Goal: Information Seeking & Learning: Learn about a topic

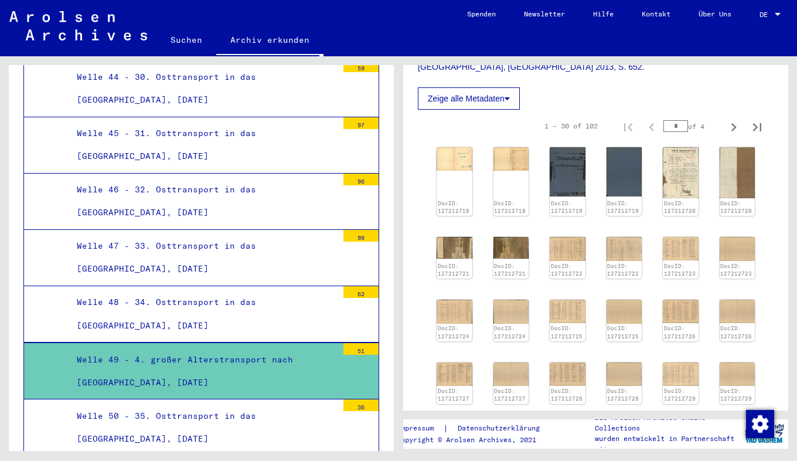
scroll to position [449, 0]
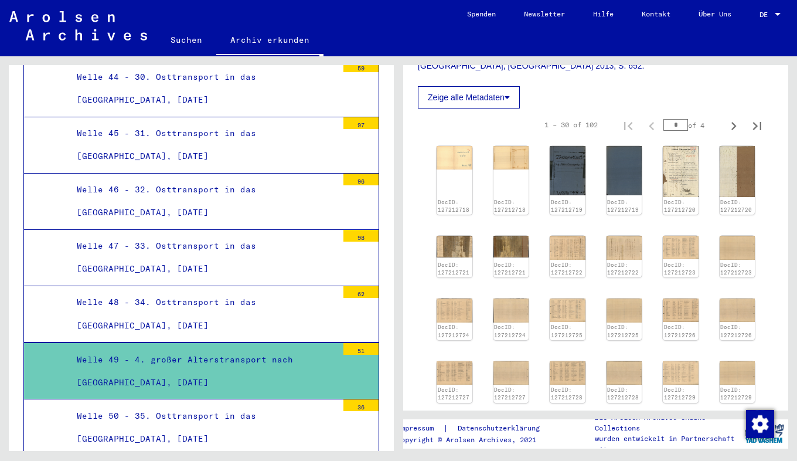
click at [673, 119] on input "*" at bounding box center [676, 125] width 25 height 12
type input "*"
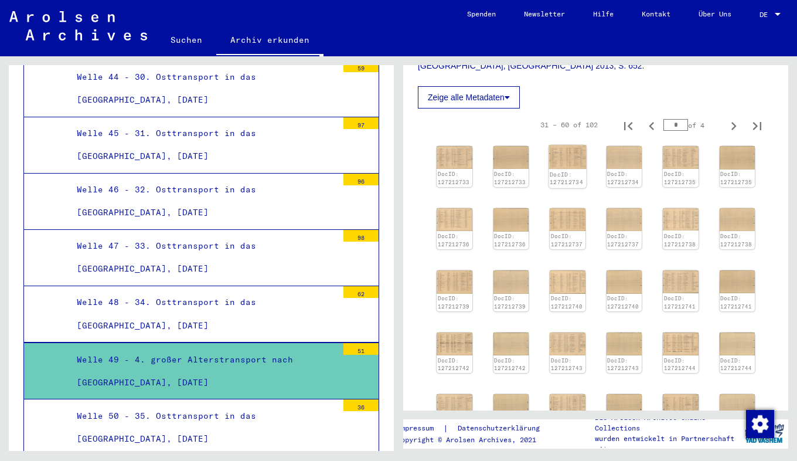
click at [567, 145] on img at bounding box center [568, 157] width 38 height 24
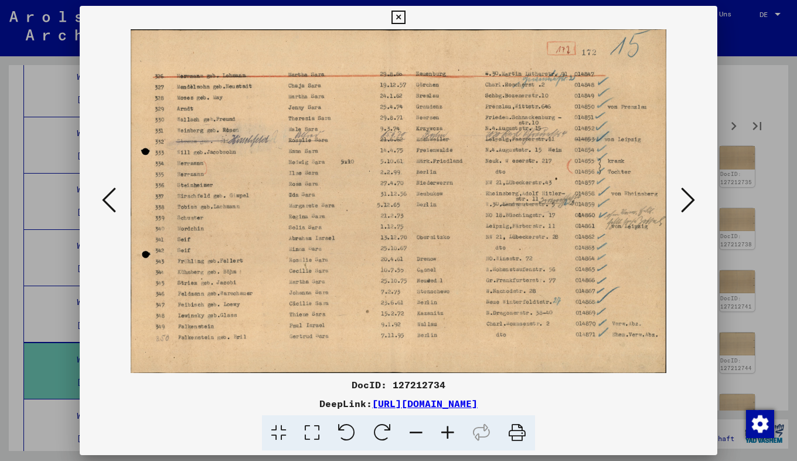
click at [444, 427] on icon at bounding box center [448, 433] width 32 height 36
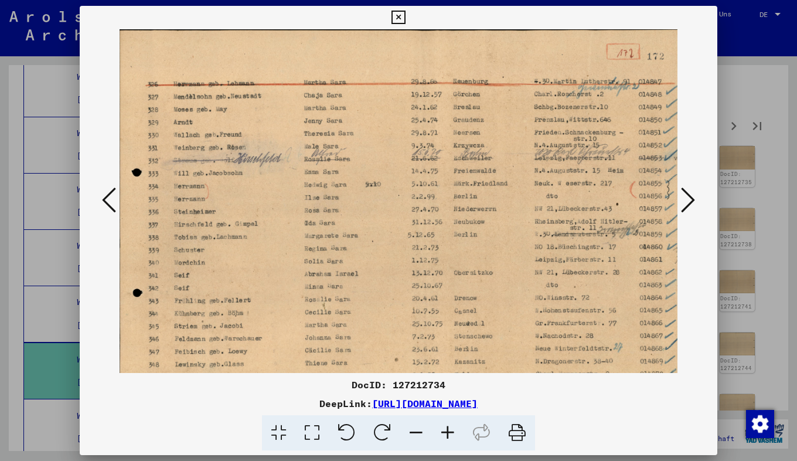
click at [444, 427] on icon at bounding box center [448, 433] width 32 height 36
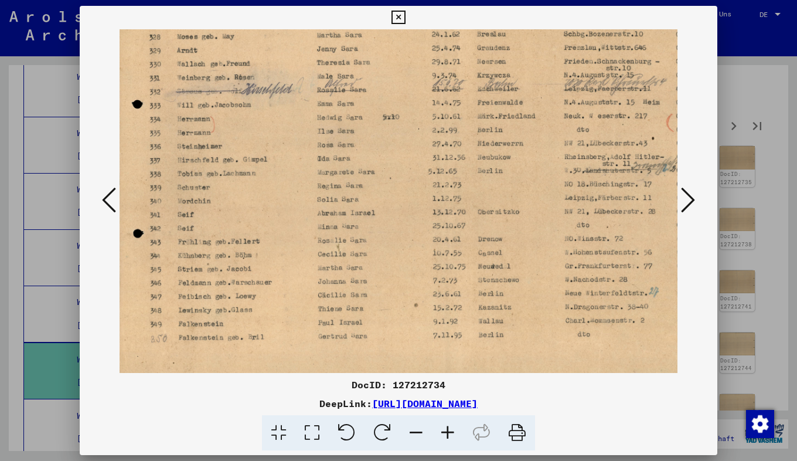
scroll to position [83, 1]
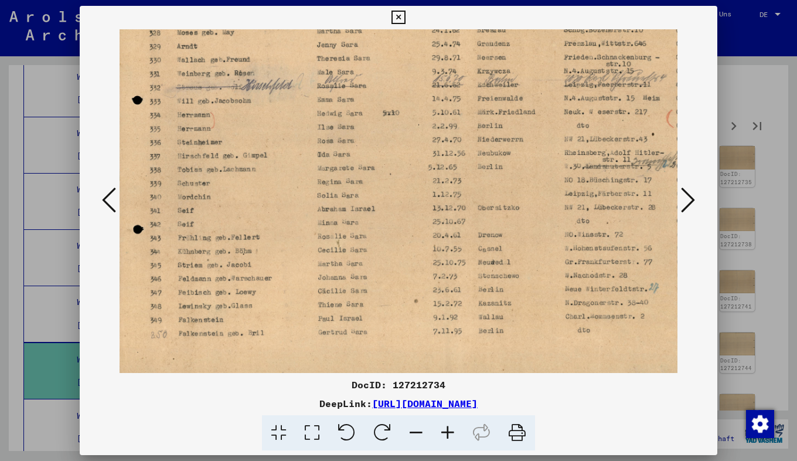
drag, startPoint x: 285, startPoint y: 271, endPoint x: 294, endPoint y: 188, distance: 83.1
click at [294, 188] on img at bounding box center [455, 162] width 672 height 431
click at [689, 197] on icon at bounding box center [688, 200] width 14 height 28
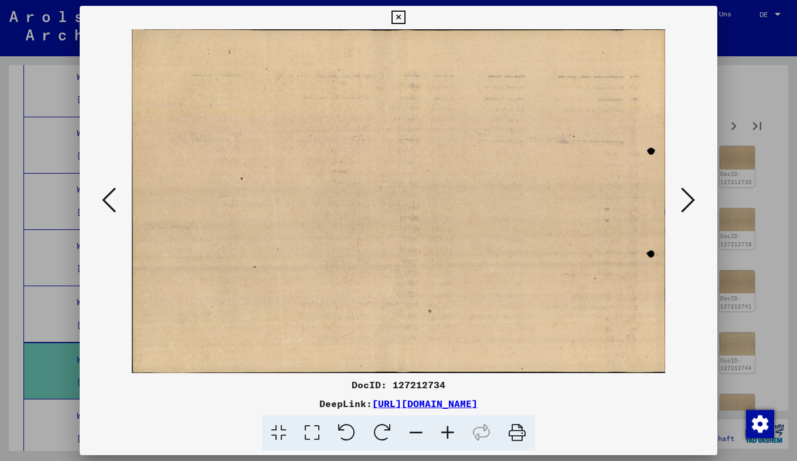
click at [689, 197] on icon at bounding box center [688, 200] width 14 height 28
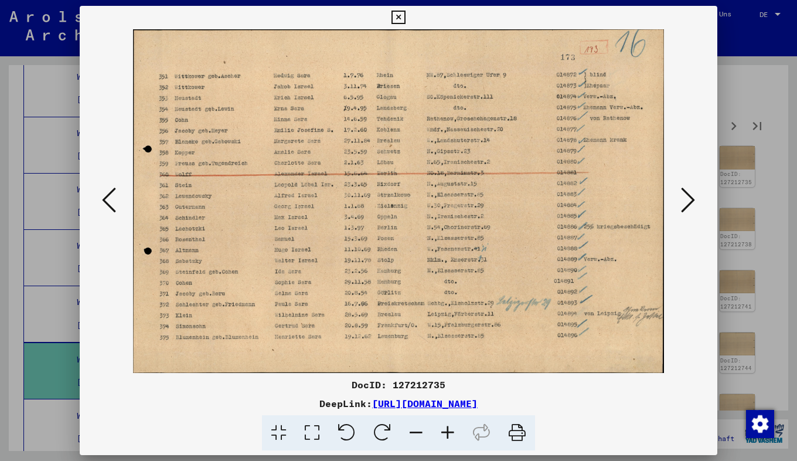
click at [447, 430] on icon at bounding box center [448, 433] width 32 height 36
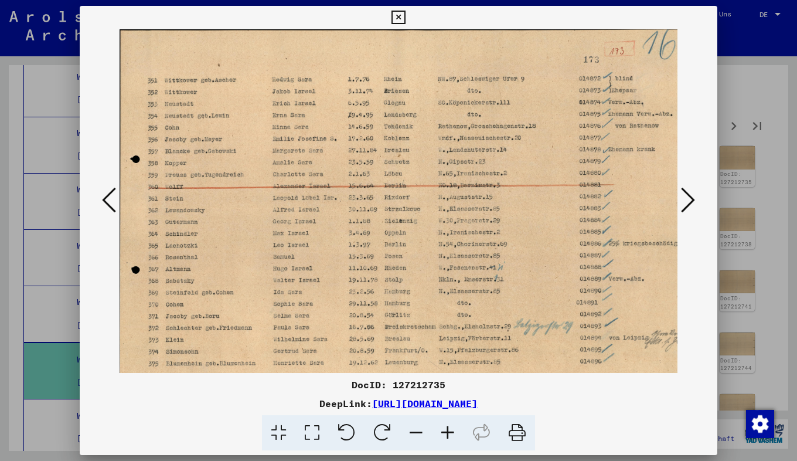
click at [447, 430] on icon at bounding box center [448, 433] width 32 height 36
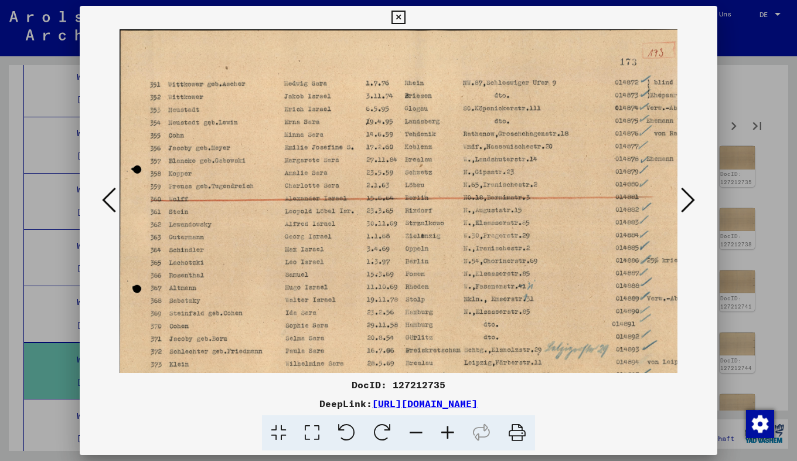
click at [447, 430] on icon at bounding box center [448, 433] width 32 height 36
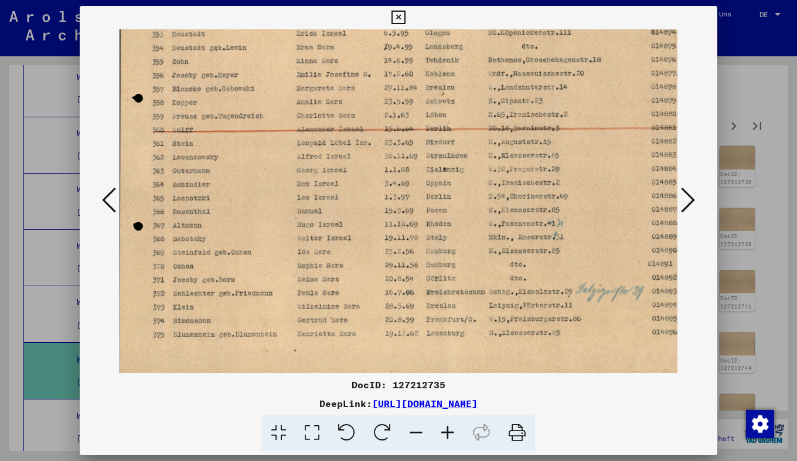
scroll to position [81, 1]
drag, startPoint x: 267, startPoint y: 307, endPoint x: 278, endPoint y: 225, distance: 82.2
click at [278, 225] on img at bounding box center [452, 163] width 666 height 431
click at [689, 193] on icon at bounding box center [688, 200] width 14 height 28
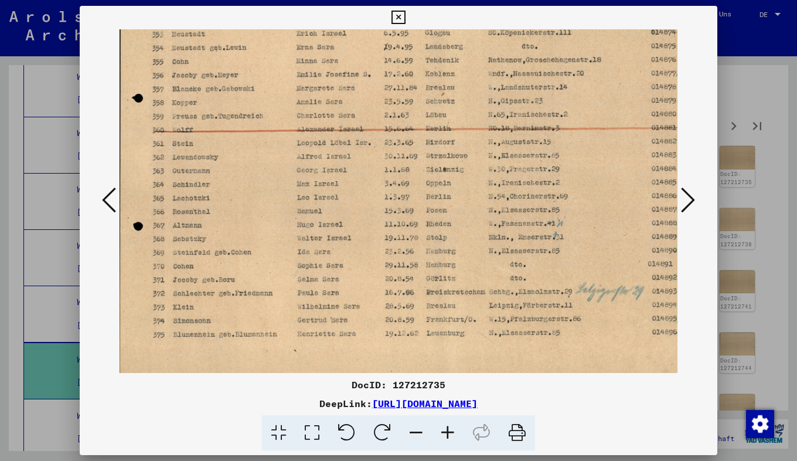
scroll to position [0, 0]
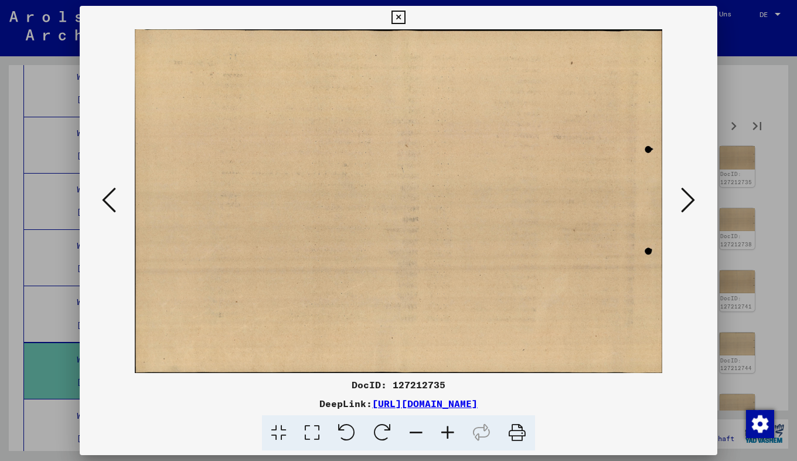
click at [689, 193] on icon at bounding box center [688, 200] width 14 height 28
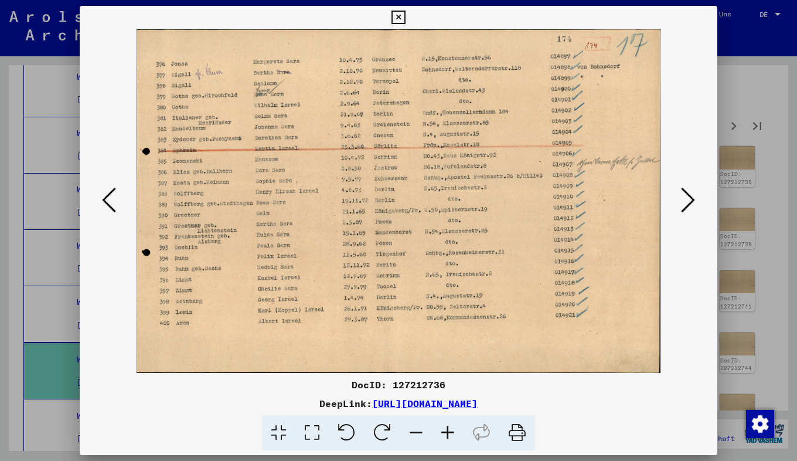
click at [447, 423] on icon at bounding box center [448, 433] width 32 height 36
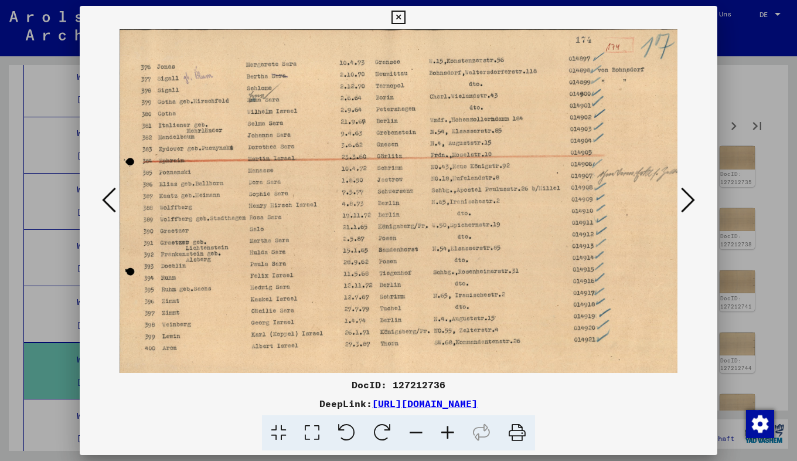
click at [447, 423] on icon at bounding box center [448, 433] width 32 height 36
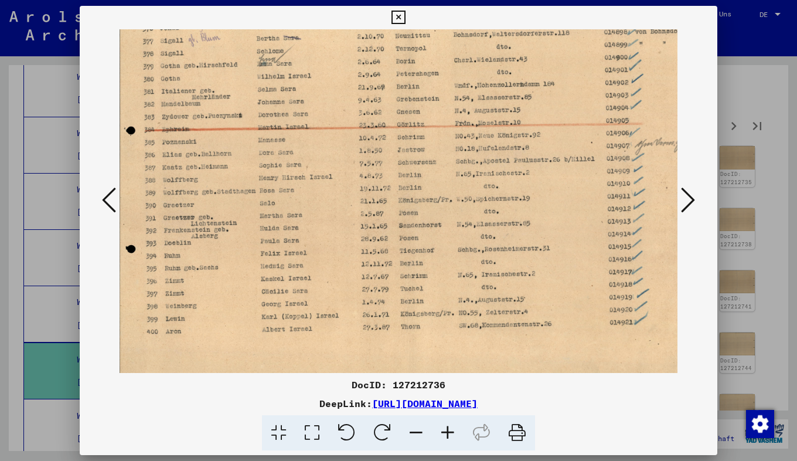
scroll to position [43, 0]
drag, startPoint x: 255, startPoint y: 222, endPoint x: 256, endPoint y: 179, distance: 42.8
click at [256, 179] on img at bounding box center [426, 188] width 613 height 402
click at [690, 199] on icon at bounding box center [688, 200] width 14 height 28
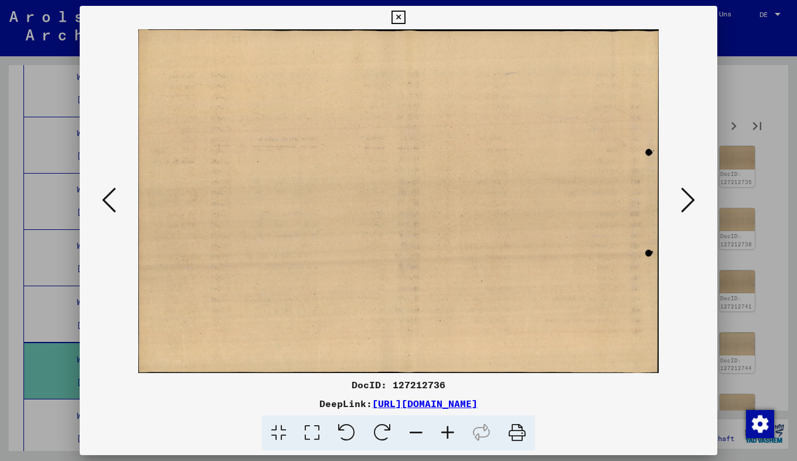
scroll to position [0, 0]
click at [690, 199] on icon at bounding box center [688, 200] width 14 height 28
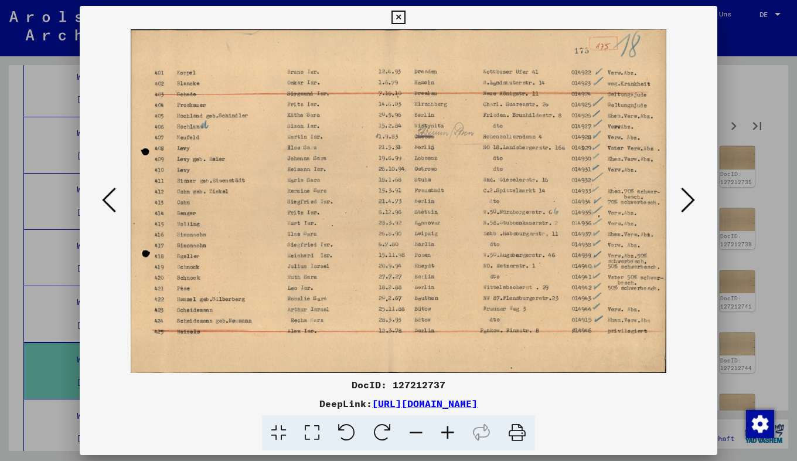
click at [690, 199] on icon at bounding box center [688, 200] width 14 height 28
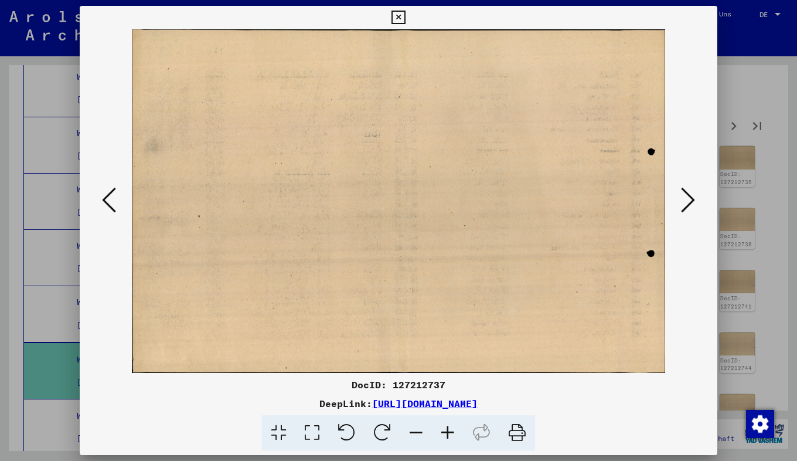
click at [690, 199] on icon at bounding box center [688, 200] width 14 height 28
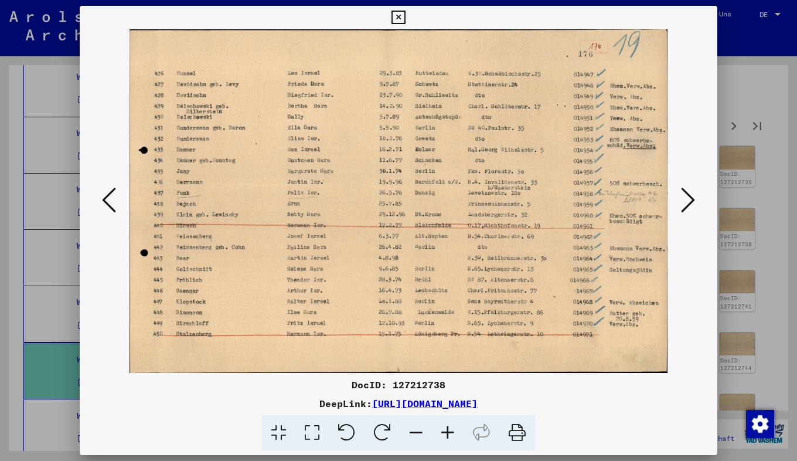
click at [690, 199] on icon at bounding box center [688, 200] width 14 height 28
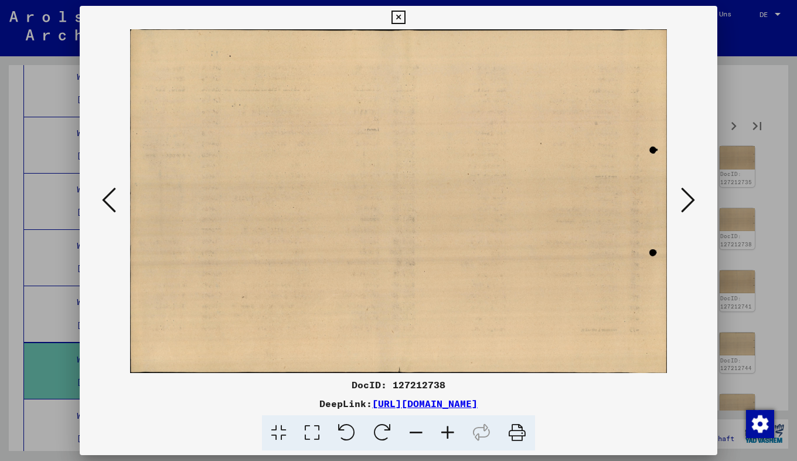
click at [690, 199] on icon at bounding box center [688, 200] width 14 height 28
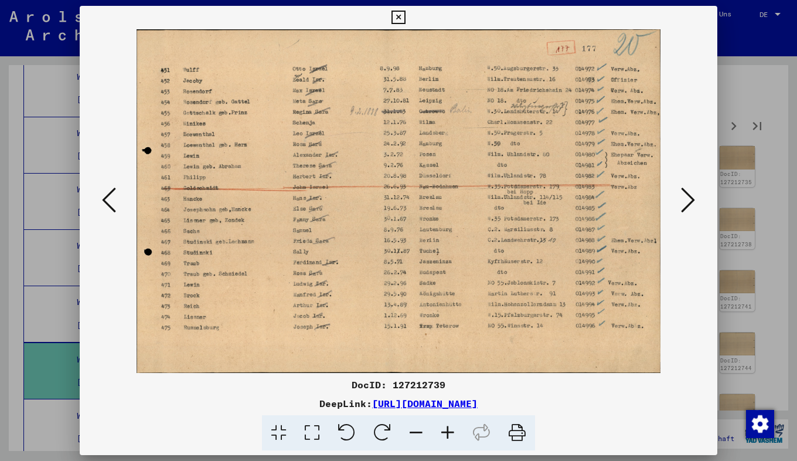
click at [690, 199] on icon at bounding box center [688, 200] width 14 height 28
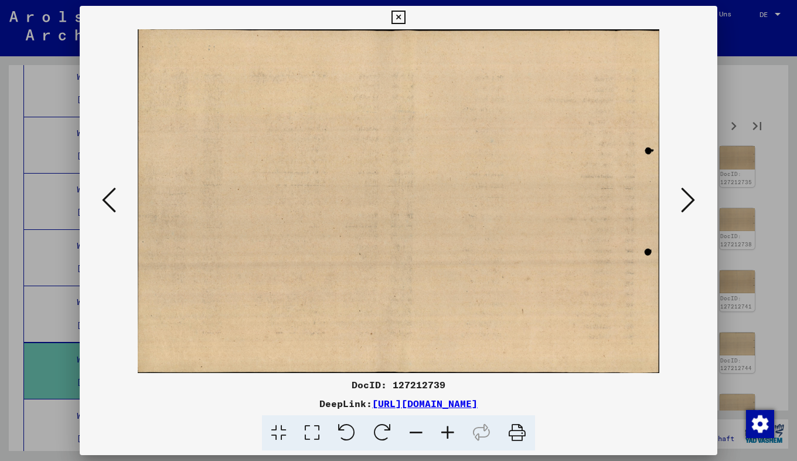
click at [690, 199] on icon at bounding box center [688, 200] width 14 height 28
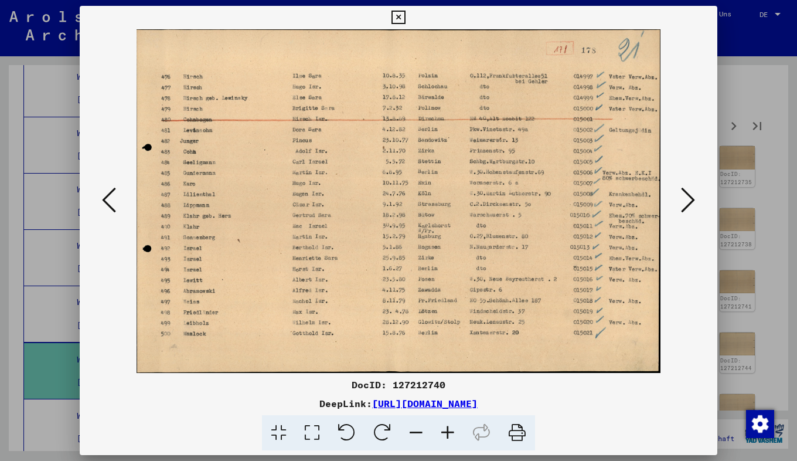
click at [690, 199] on icon at bounding box center [688, 200] width 14 height 28
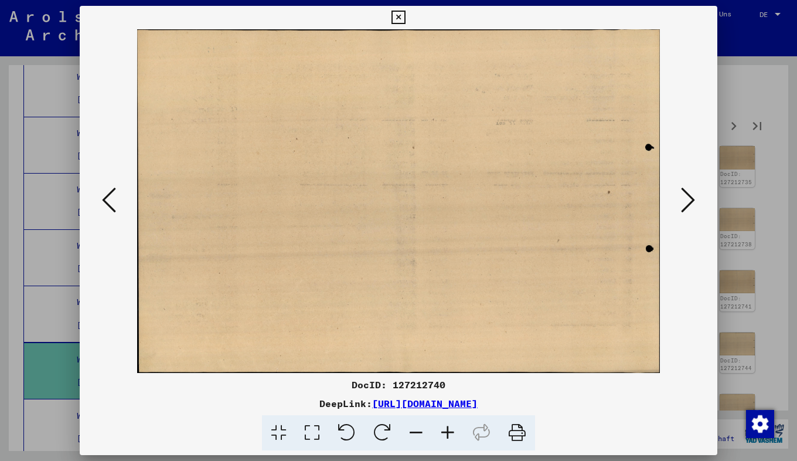
click at [690, 199] on icon at bounding box center [688, 200] width 14 height 28
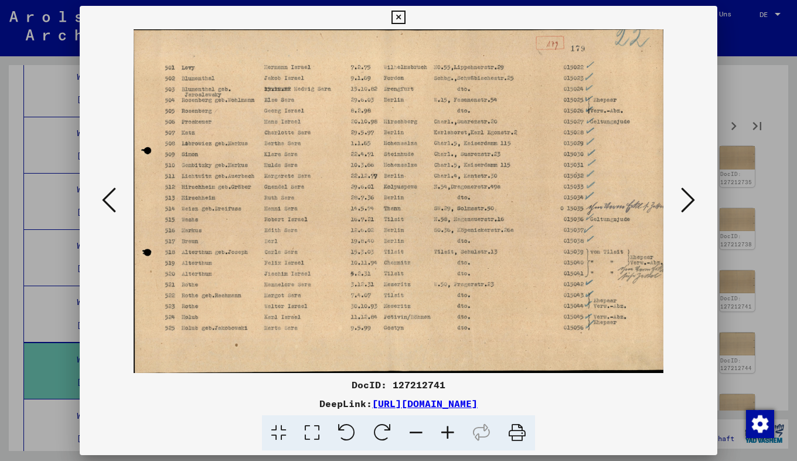
click at [690, 199] on icon at bounding box center [688, 200] width 14 height 28
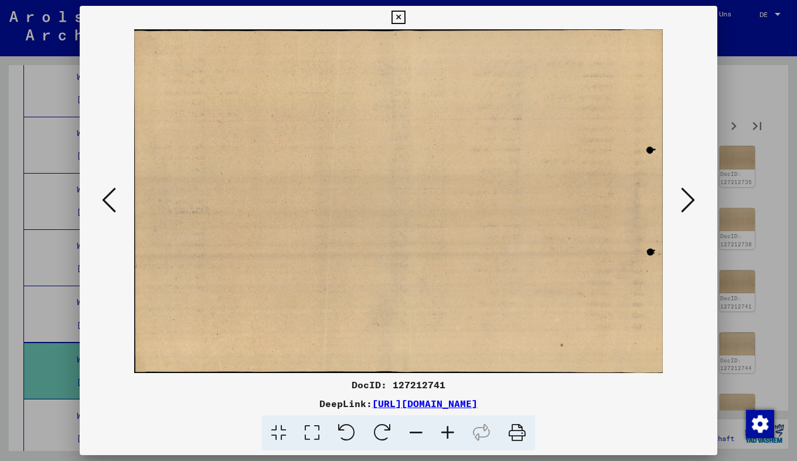
click at [690, 199] on icon at bounding box center [688, 200] width 14 height 28
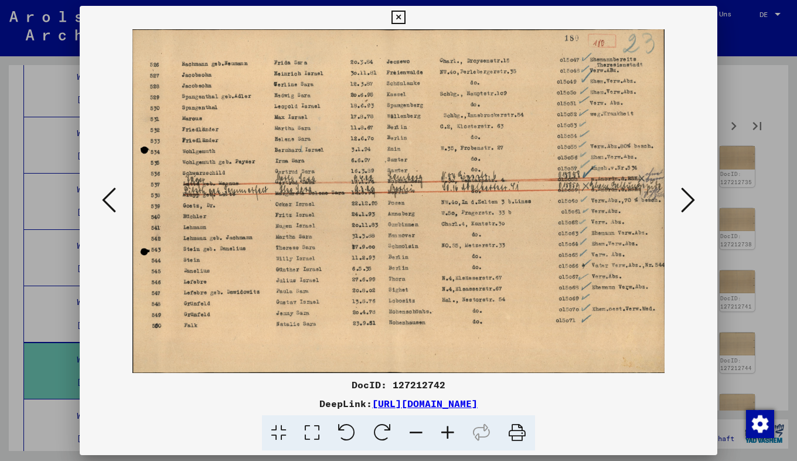
click at [690, 199] on icon at bounding box center [688, 200] width 14 height 28
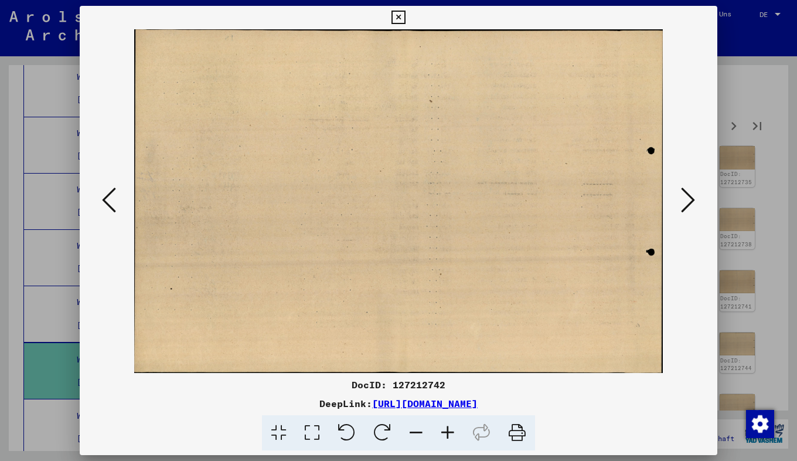
click at [690, 199] on icon at bounding box center [688, 200] width 14 height 28
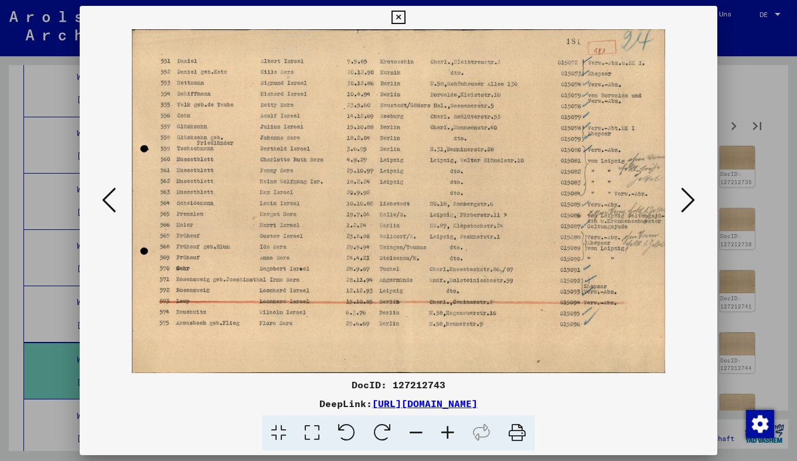
click at [690, 199] on icon at bounding box center [688, 200] width 14 height 28
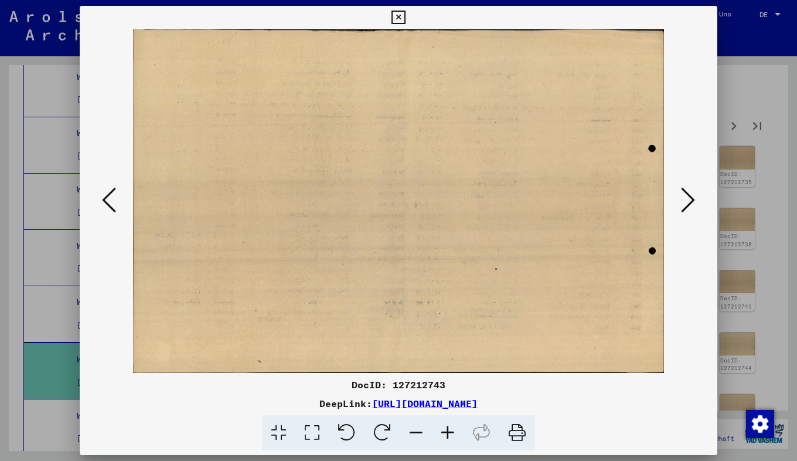
click at [690, 199] on icon at bounding box center [688, 200] width 14 height 28
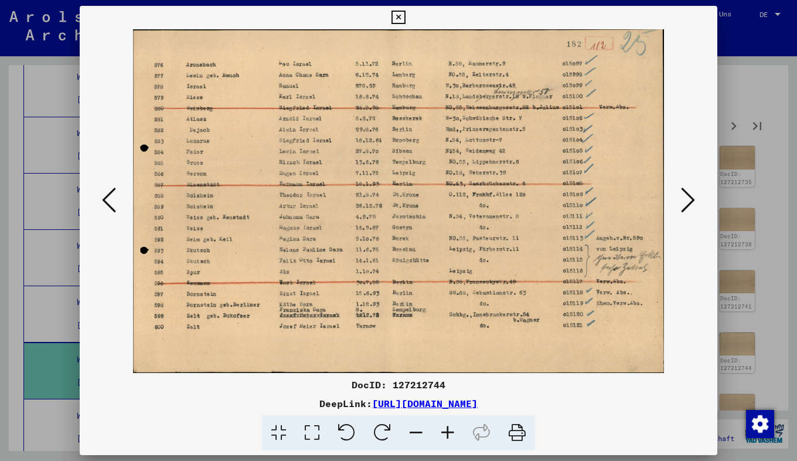
click at [690, 199] on icon at bounding box center [688, 200] width 14 height 28
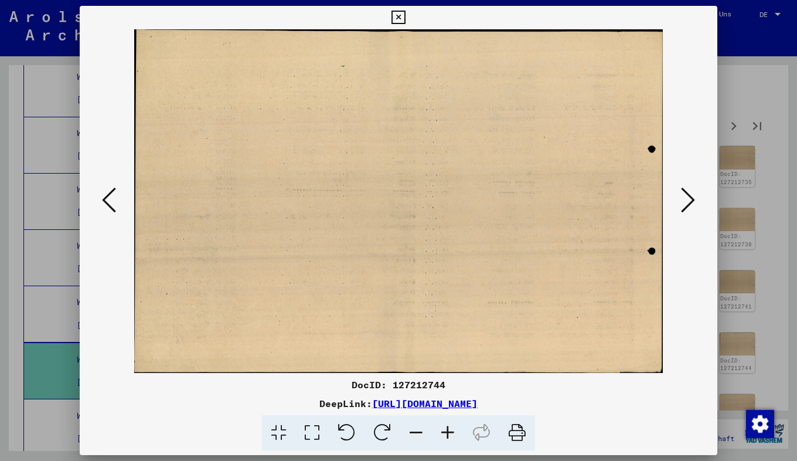
click at [690, 199] on icon at bounding box center [688, 200] width 14 height 28
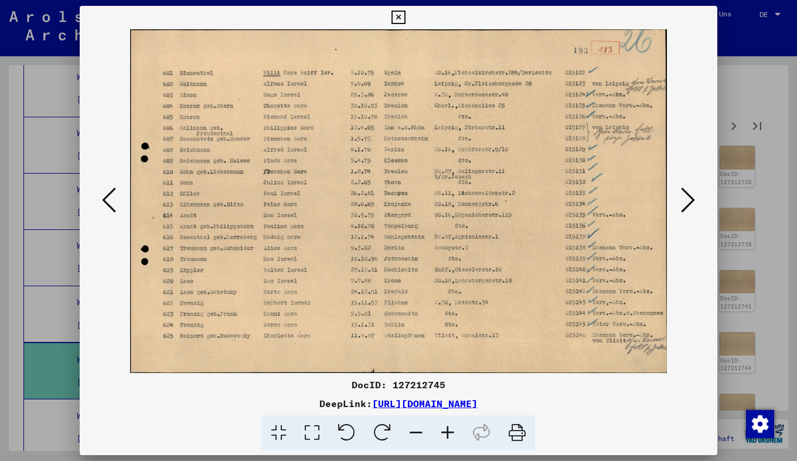
click at [690, 199] on icon at bounding box center [688, 200] width 14 height 28
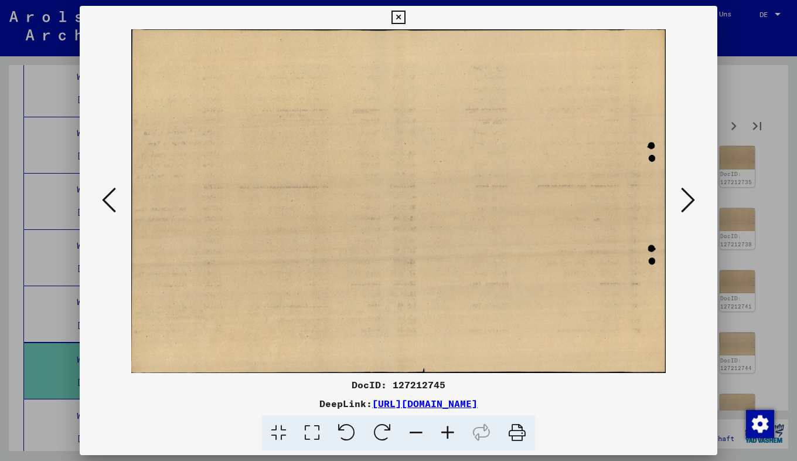
click at [690, 199] on icon at bounding box center [688, 200] width 14 height 28
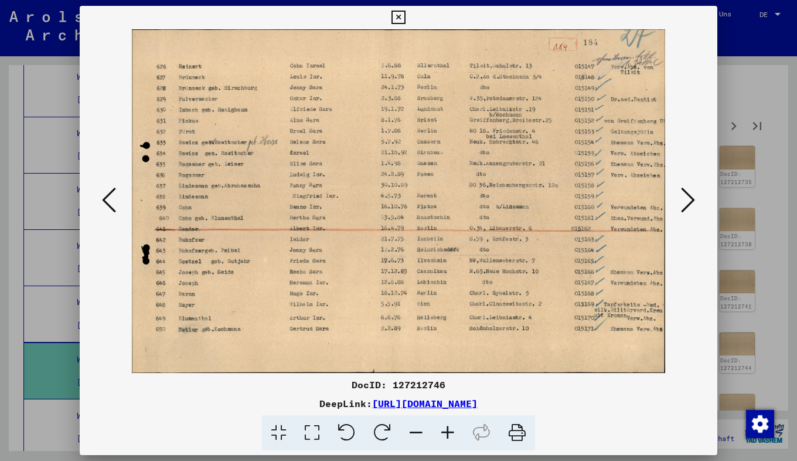
click at [690, 199] on icon at bounding box center [688, 200] width 14 height 28
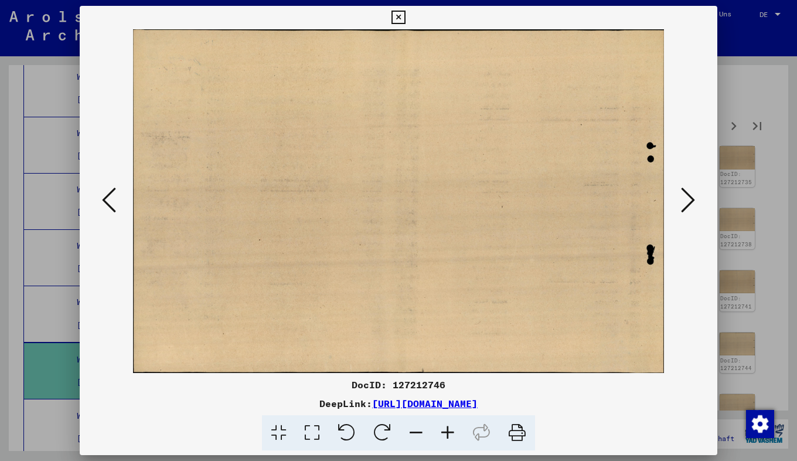
click at [690, 200] on icon at bounding box center [688, 200] width 14 height 28
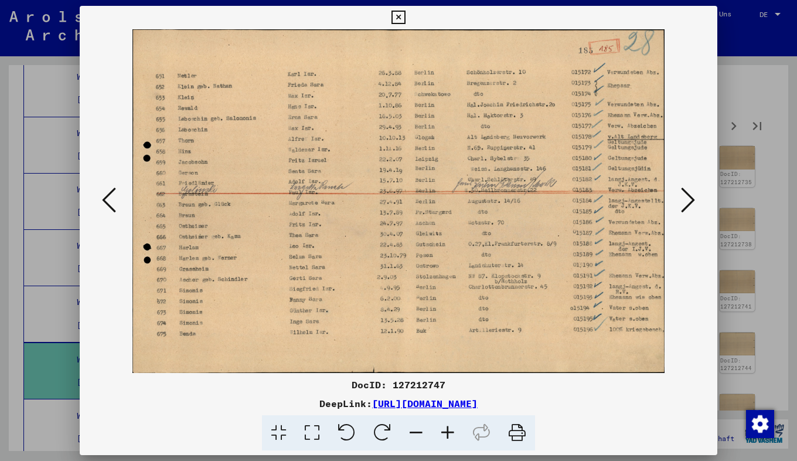
click at [690, 200] on icon at bounding box center [688, 200] width 14 height 28
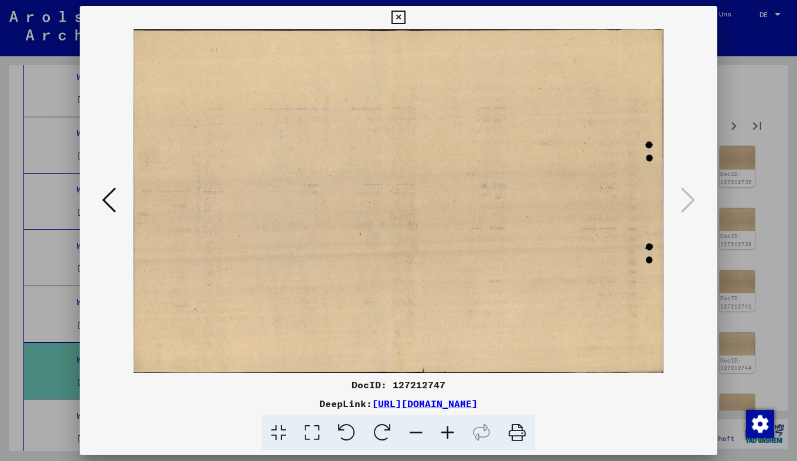
click at [399, 16] on icon at bounding box center [398, 18] width 13 height 14
